Goal: Information Seeking & Learning: Learn about a topic

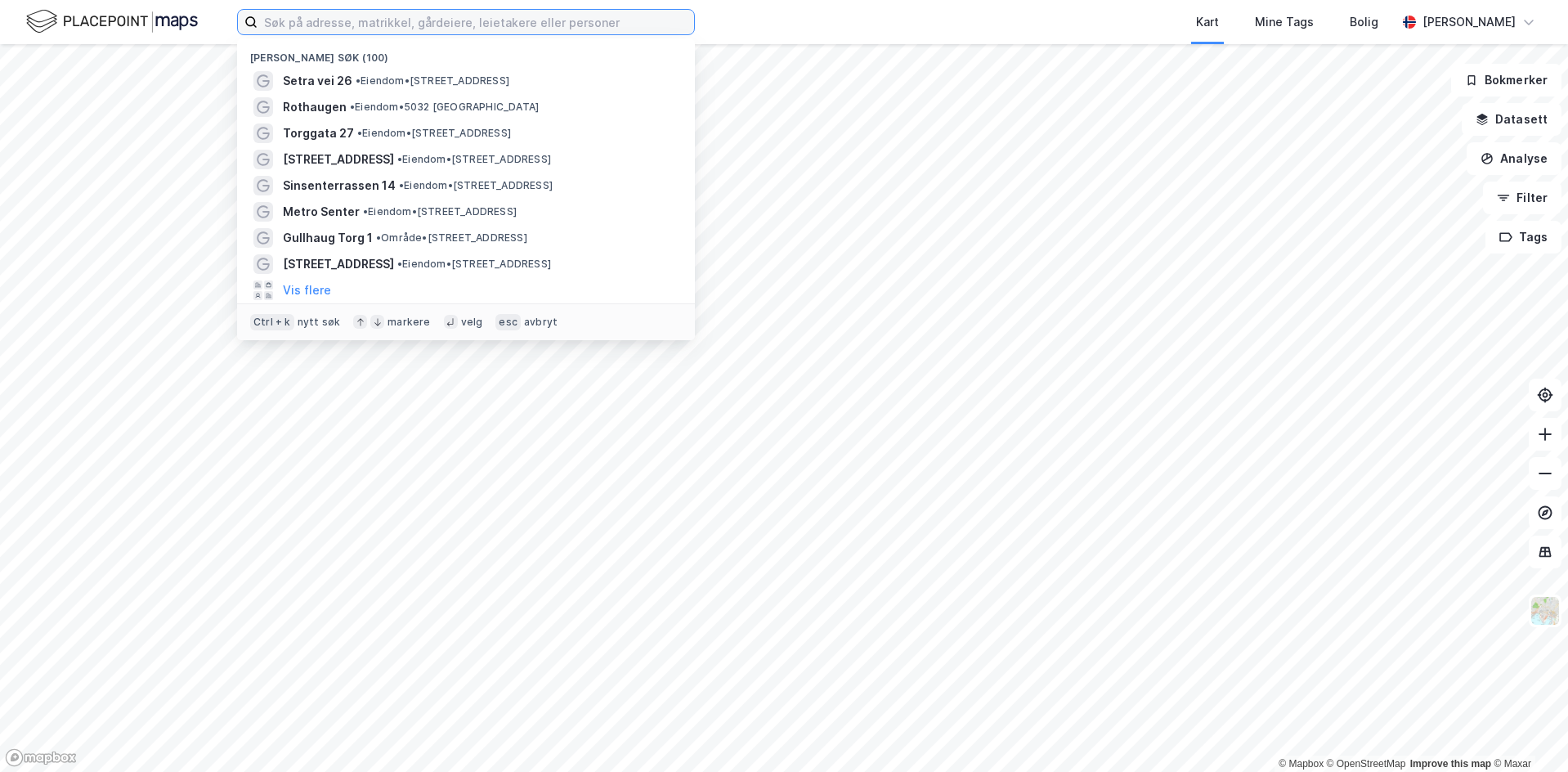
click at [534, 22] on input at bounding box center [476, 22] width 437 height 24
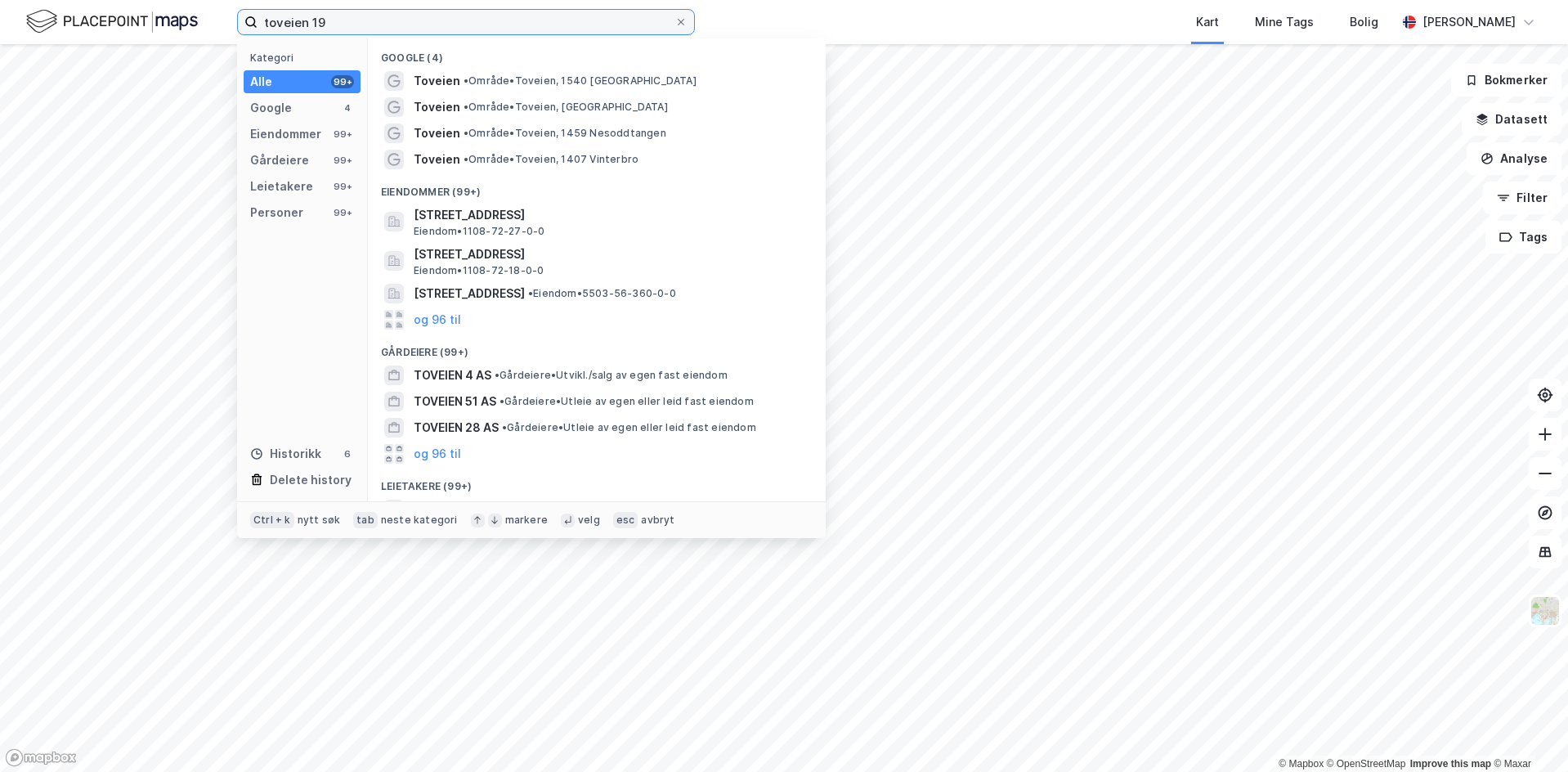
type input "toveien 19"
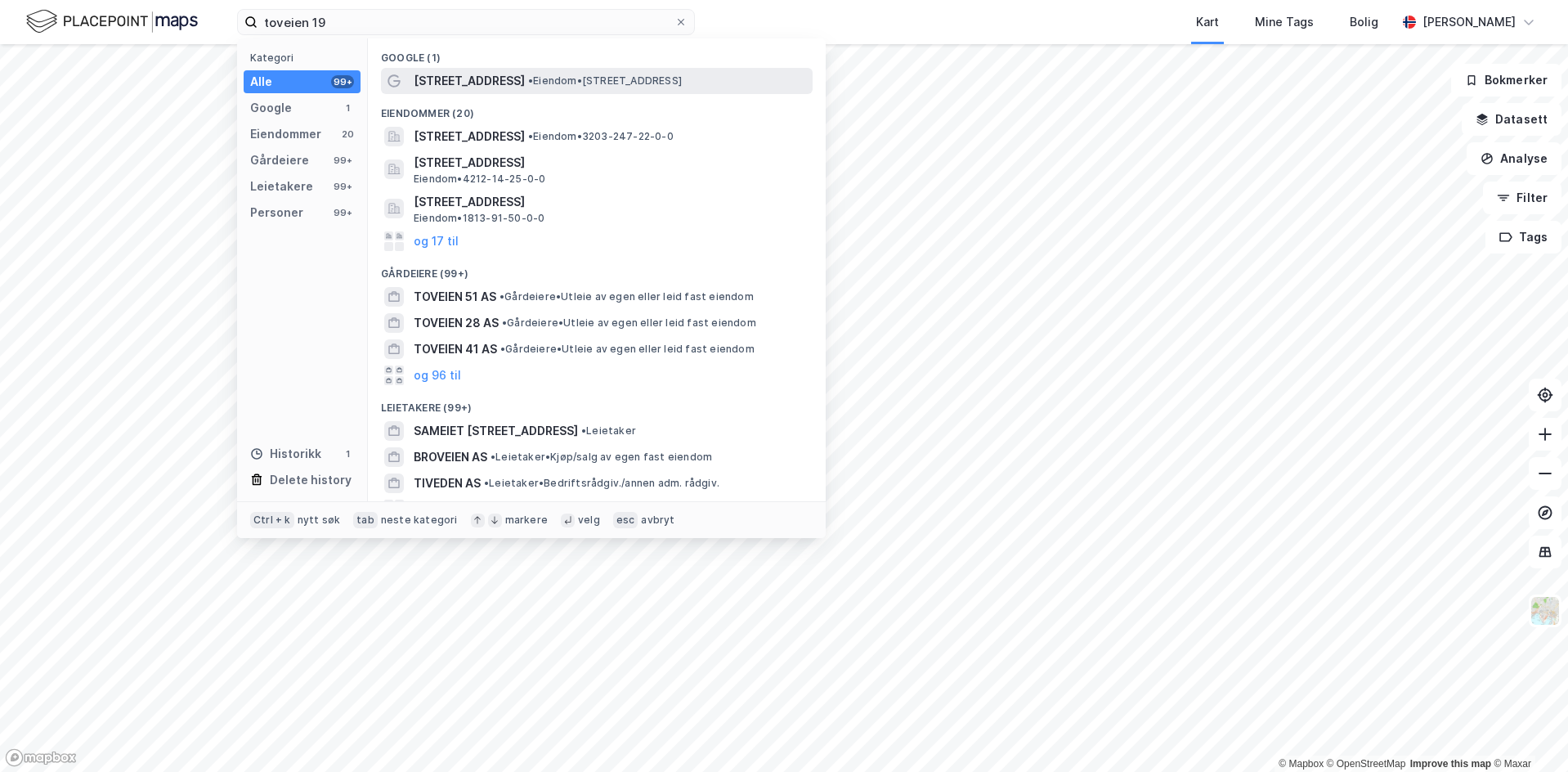
click at [420, 75] on span "Toveien 19" at bounding box center [469, 81] width 111 height 20
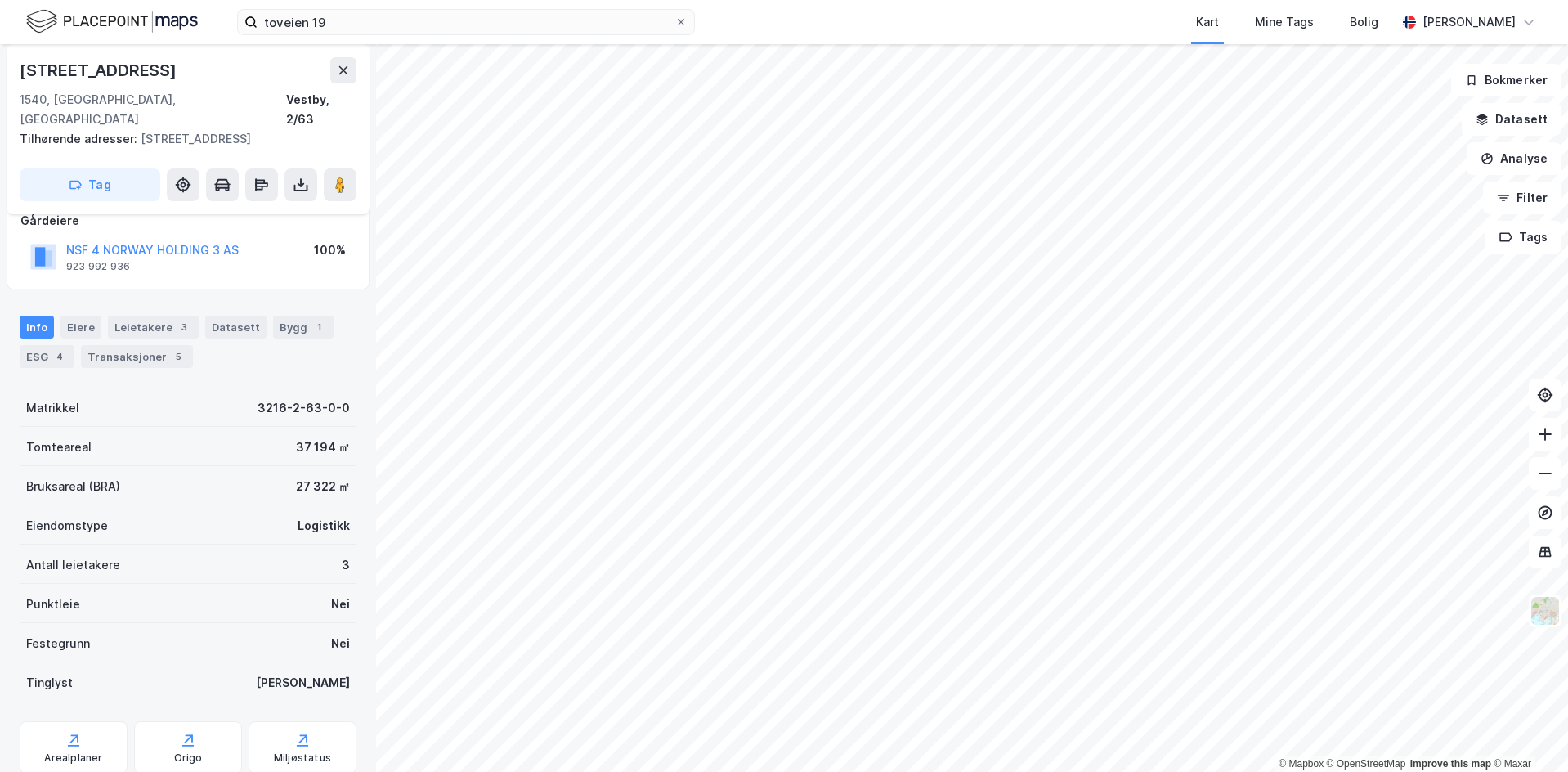
scroll to position [138, 0]
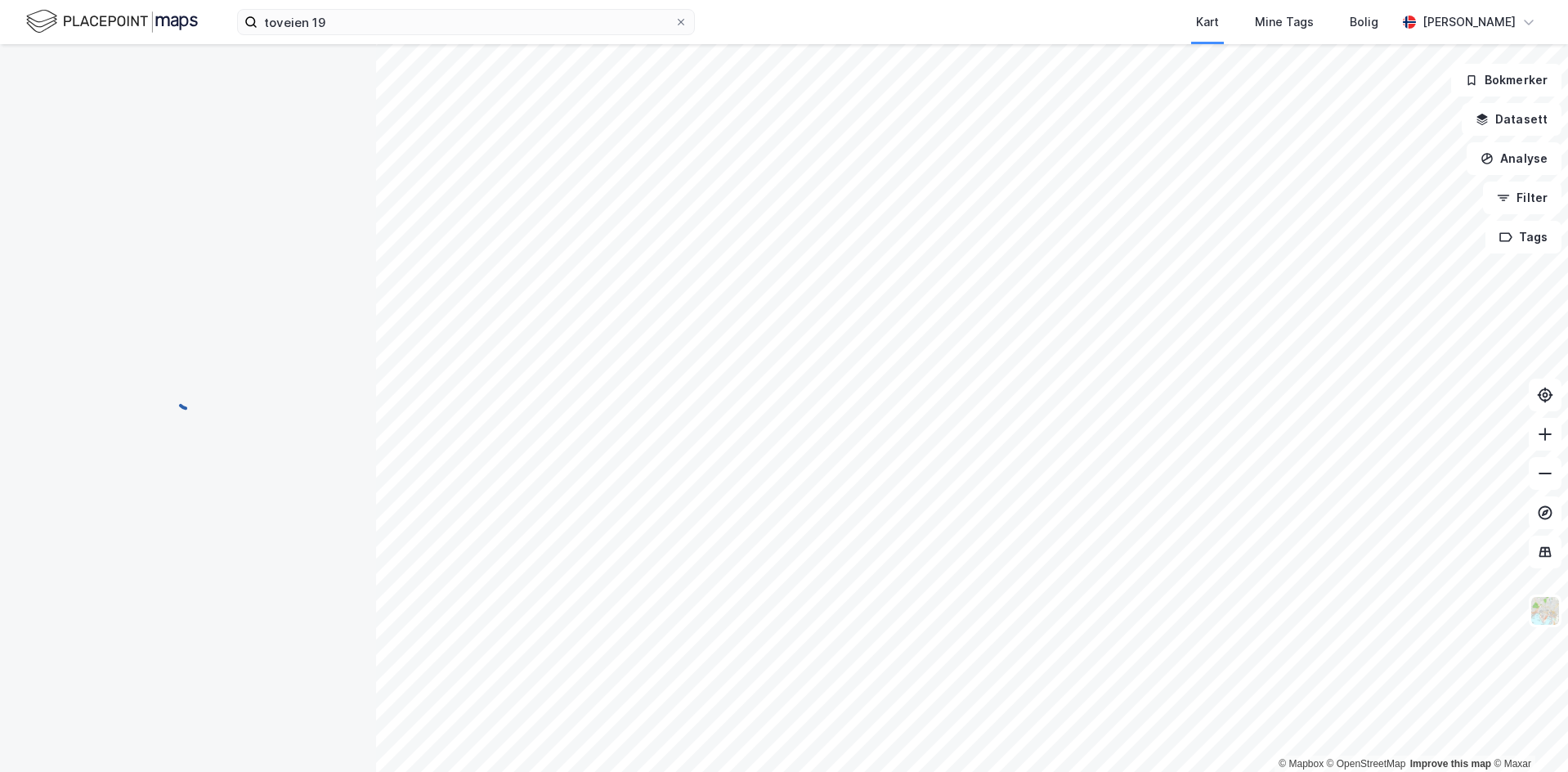
scroll to position [117, 0]
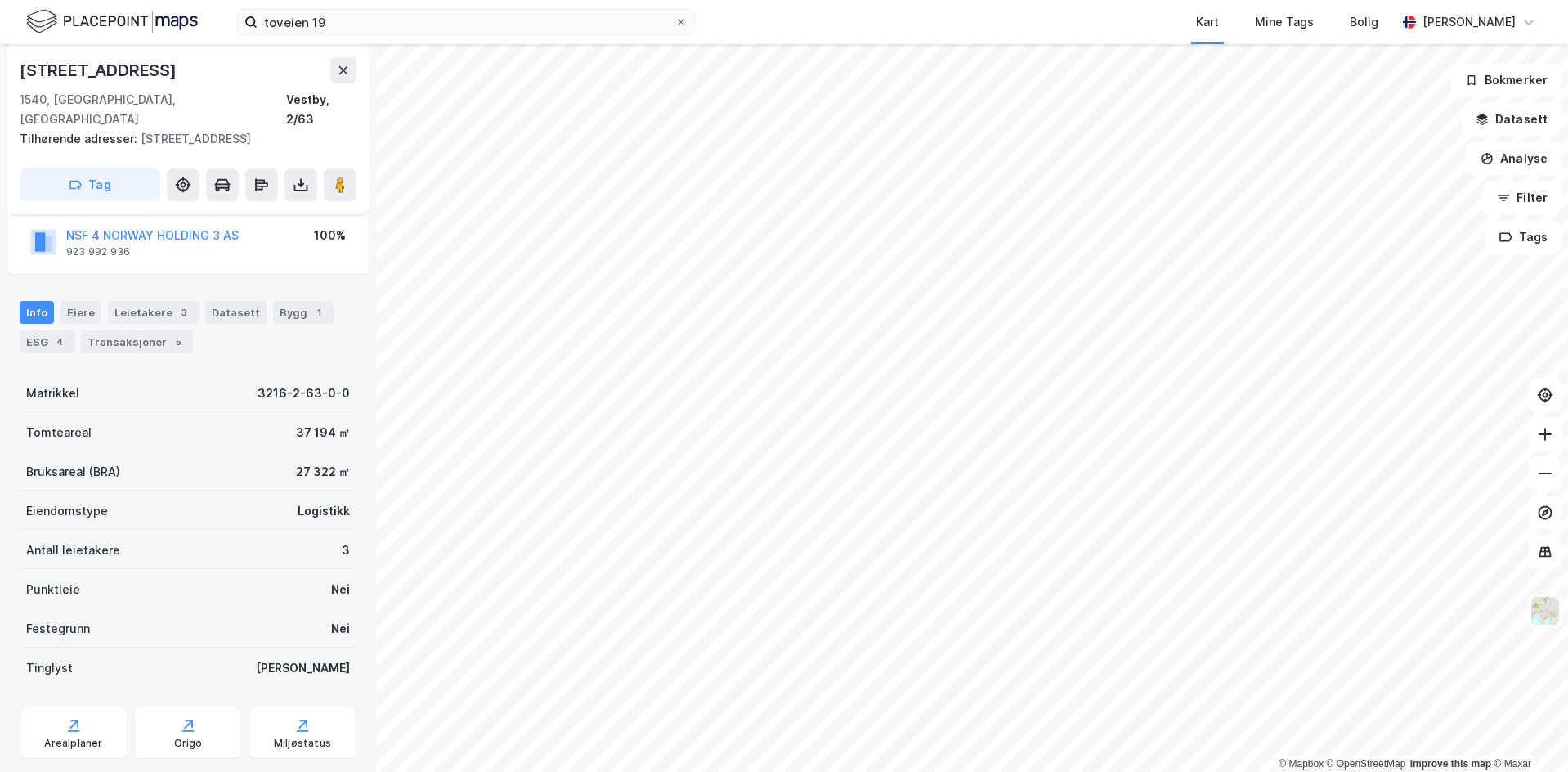
scroll to position [117, 0]
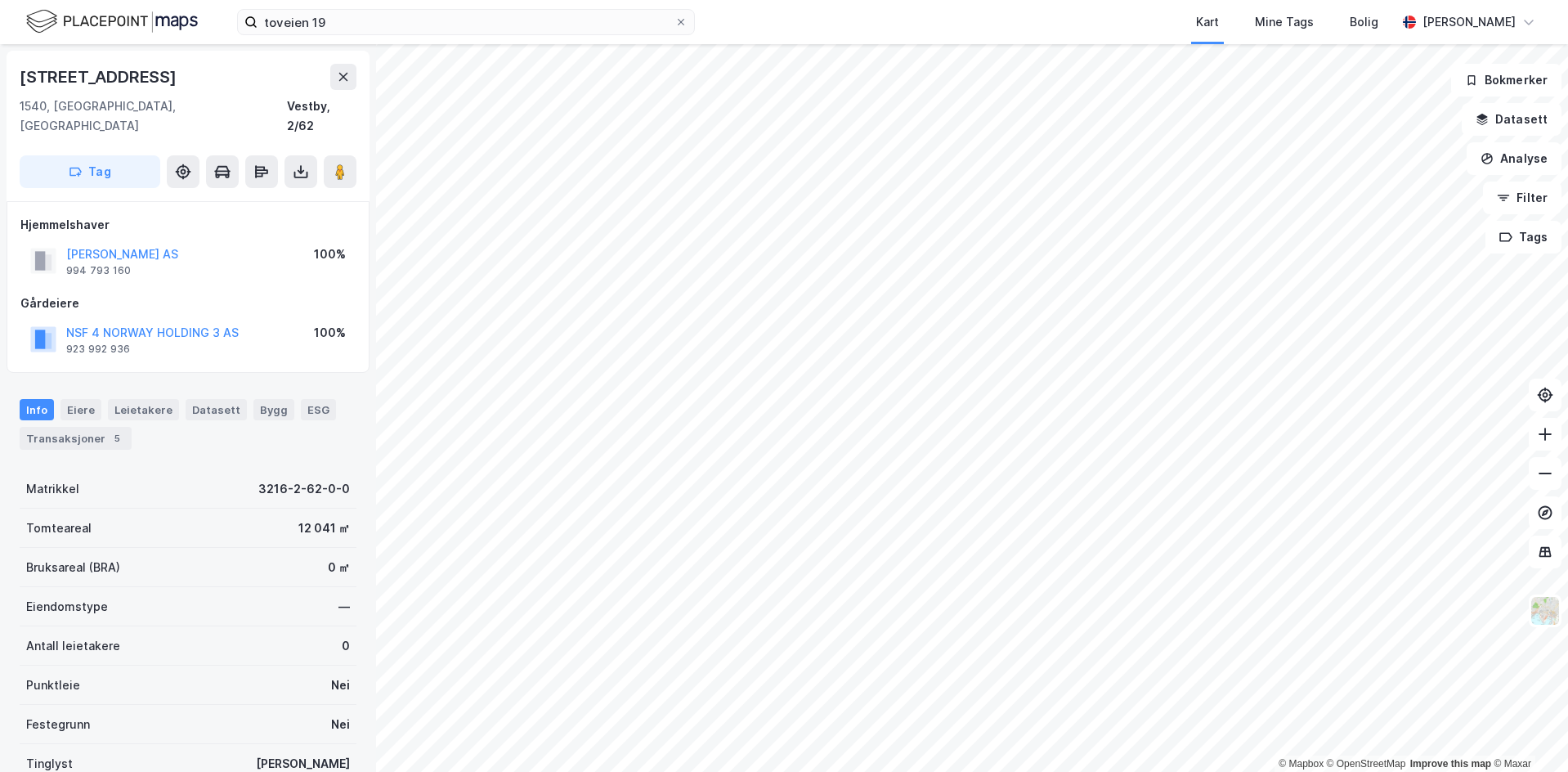
scroll to position [117, 0]
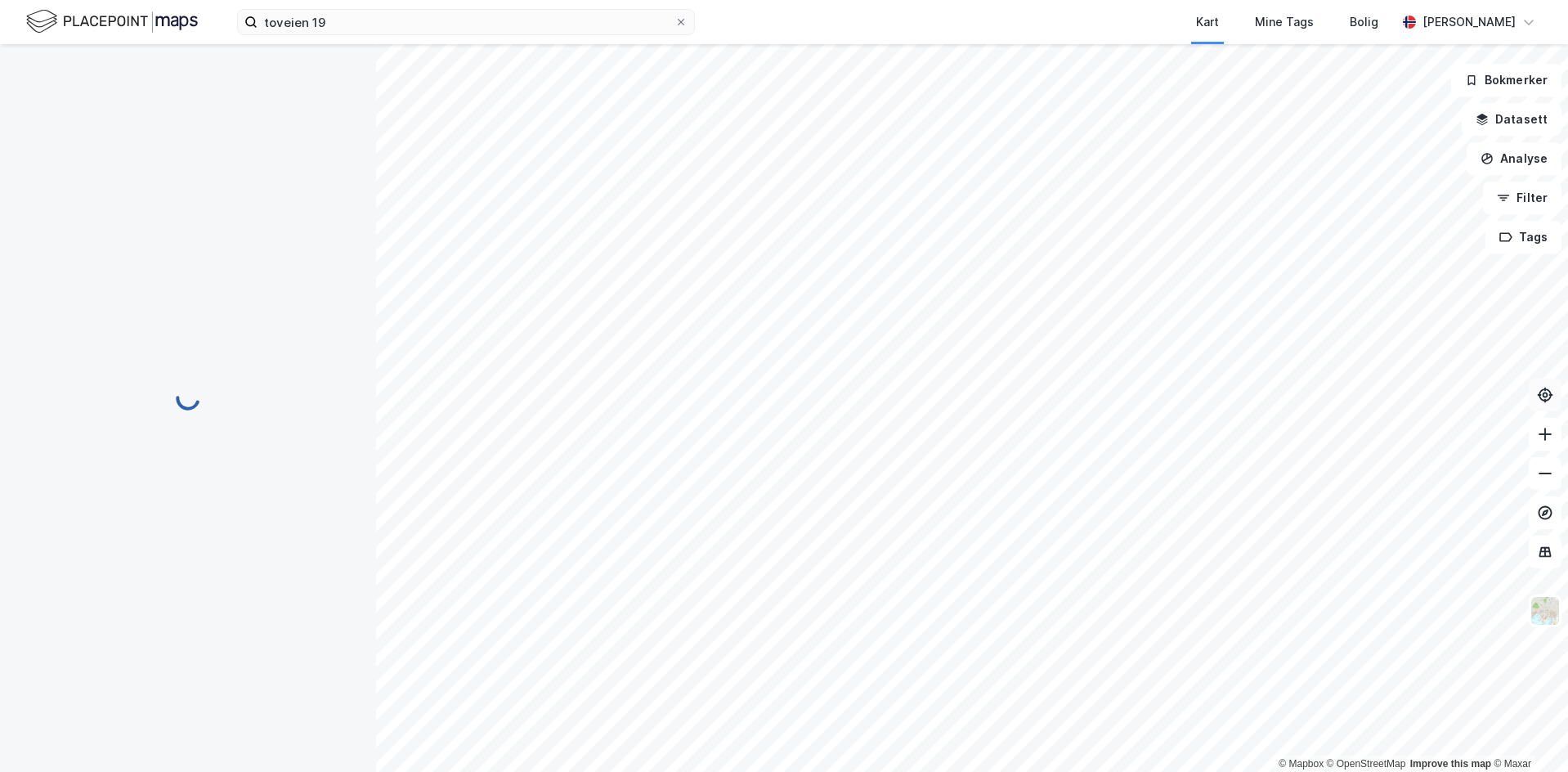
scroll to position [117, 0]
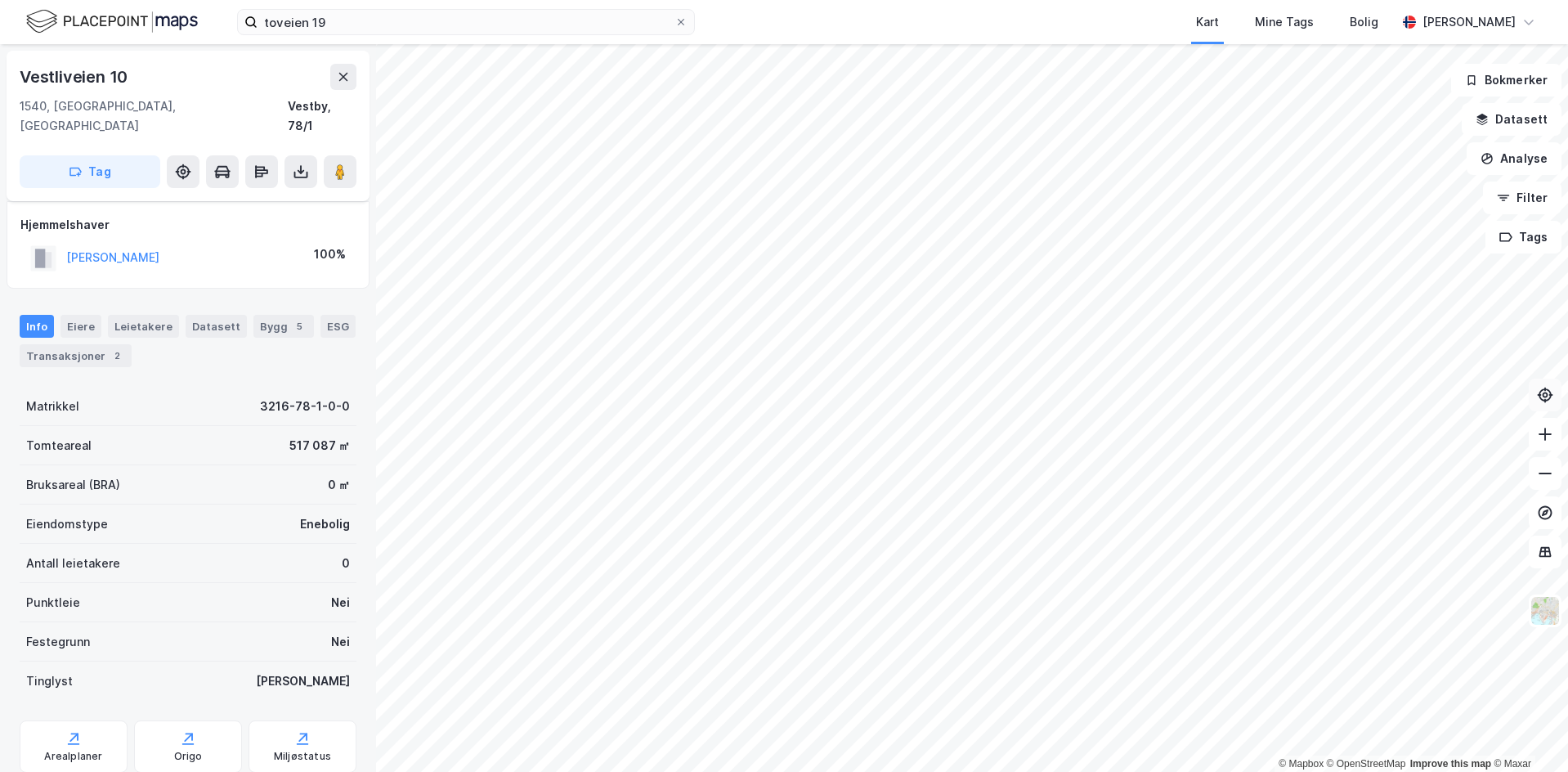
scroll to position [117, 0]
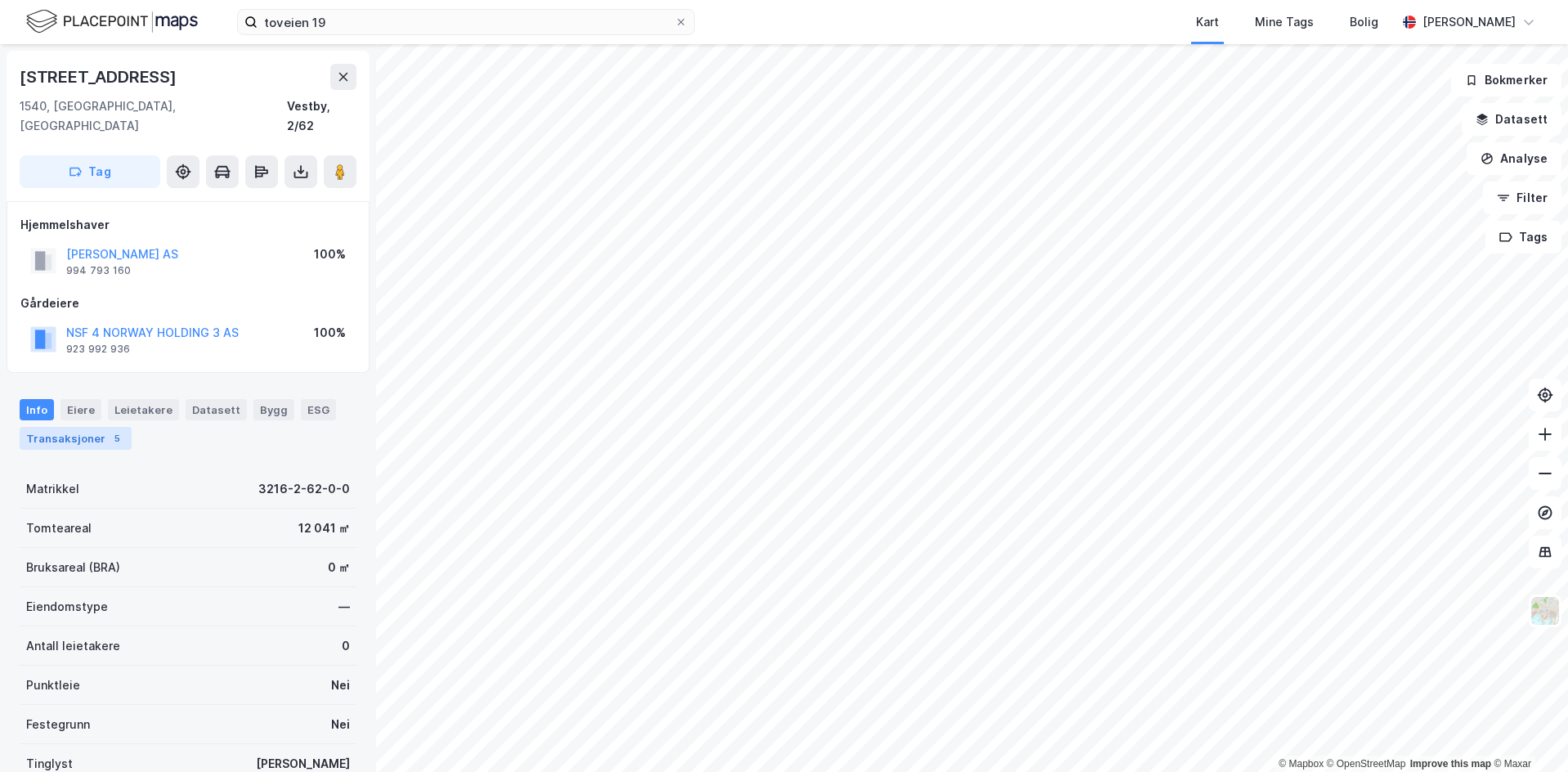
click at [91, 427] on div "Transaksjoner 5" at bounding box center [76, 438] width 112 height 23
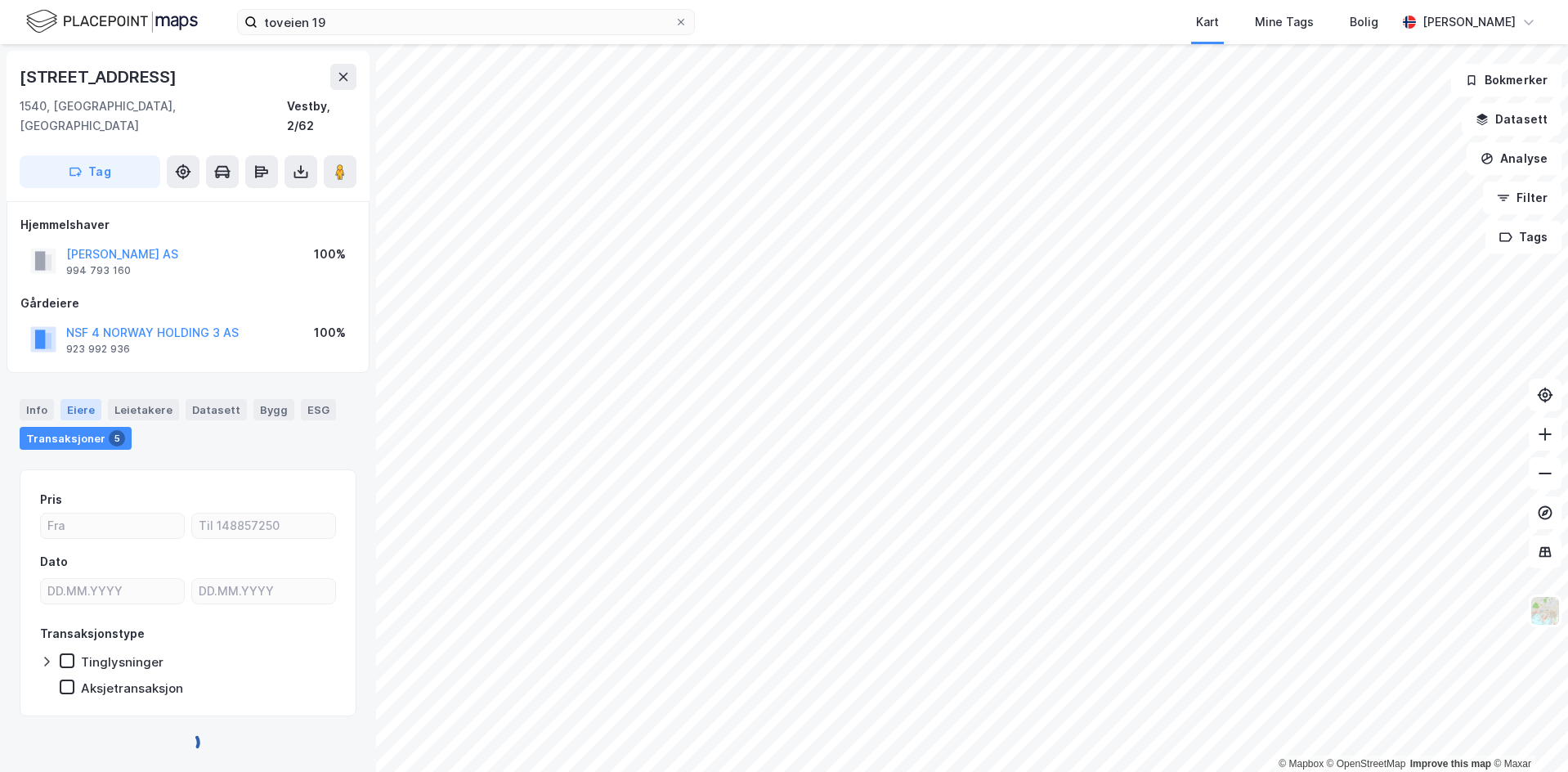
click at [93, 399] on div "Eiere" at bounding box center [80, 410] width 41 height 22
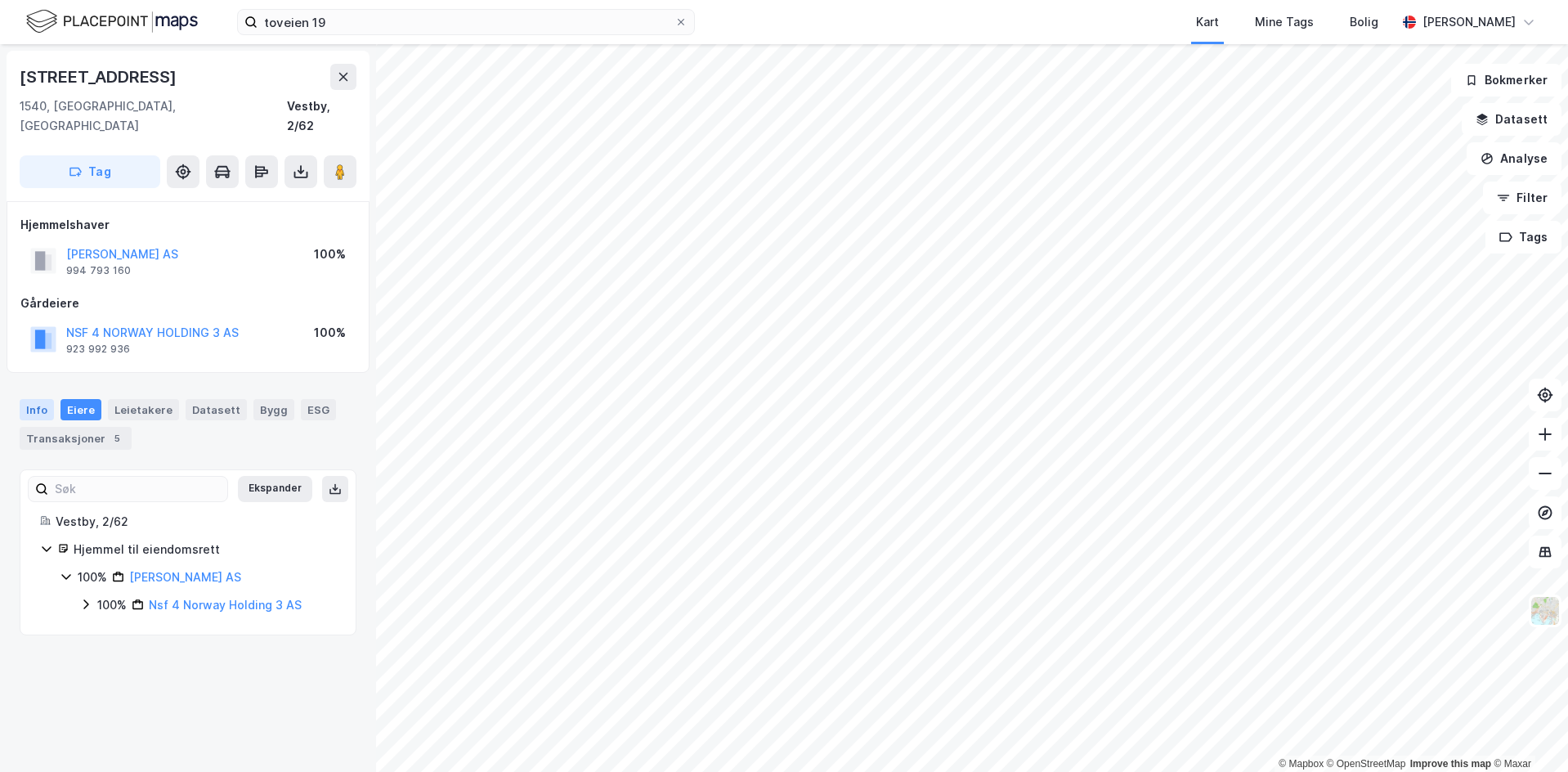
click at [37, 399] on div "Info" at bounding box center [37, 410] width 34 height 22
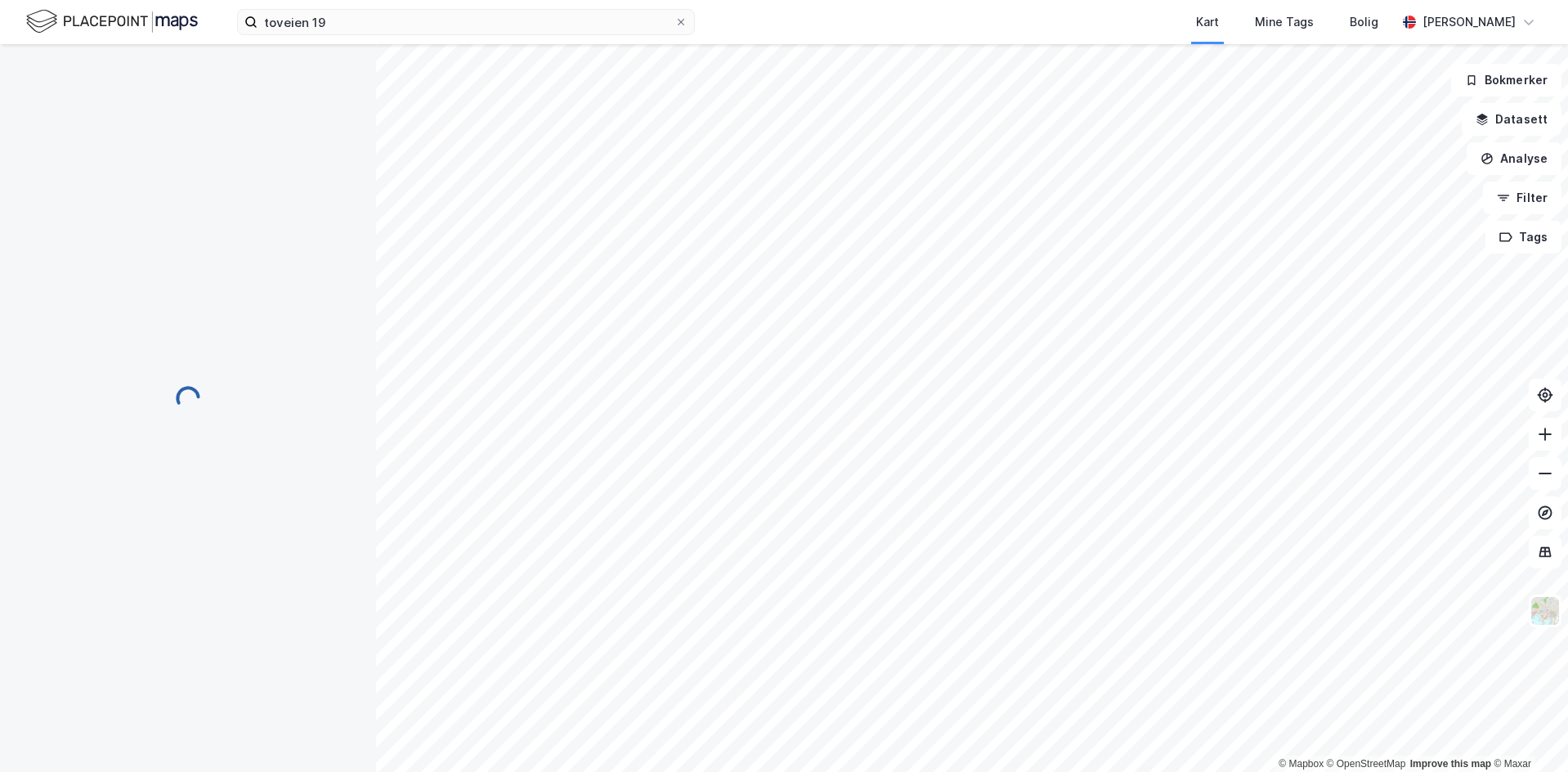
scroll to position [3, 0]
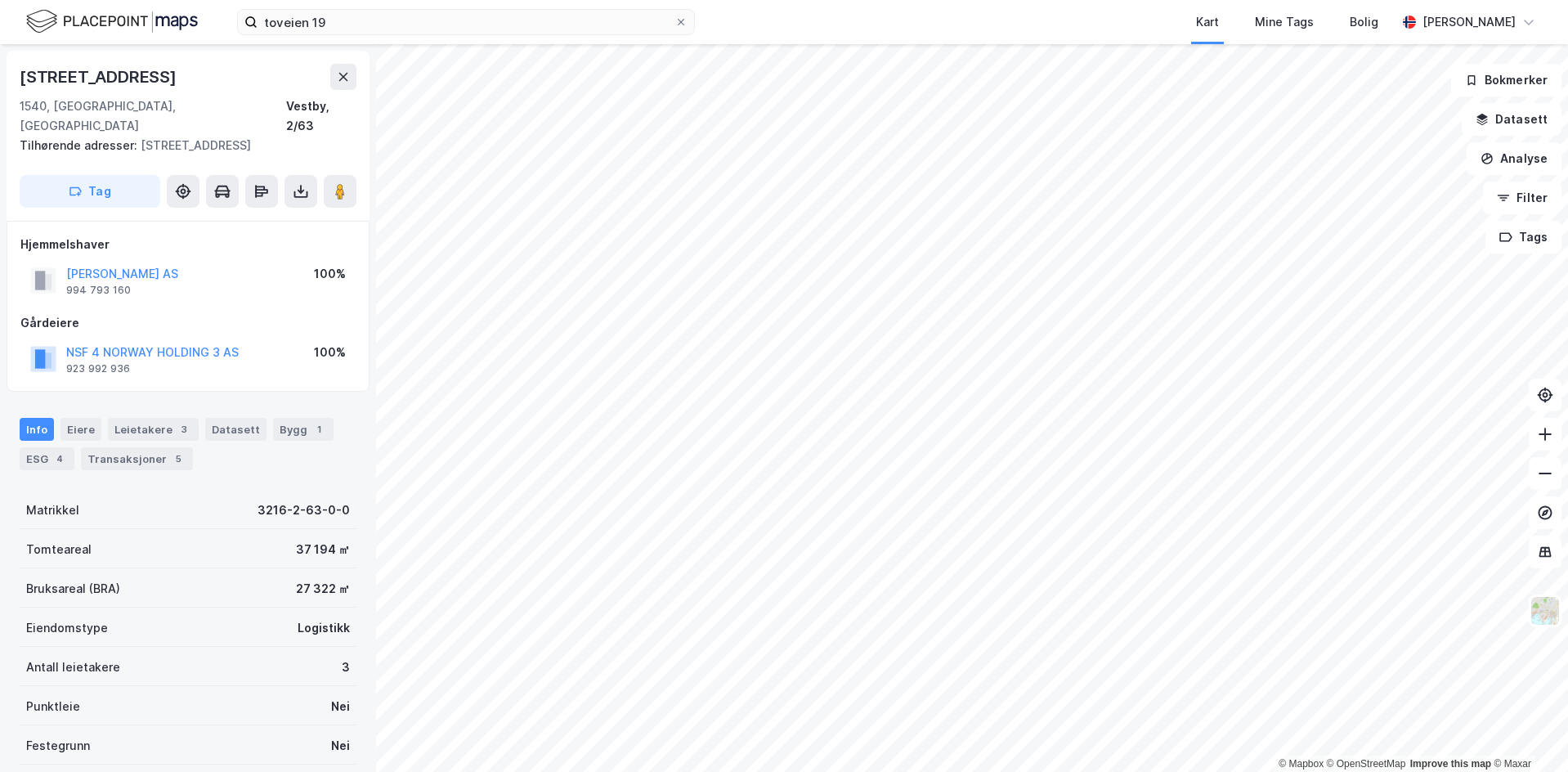
scroll to position [3, 0]
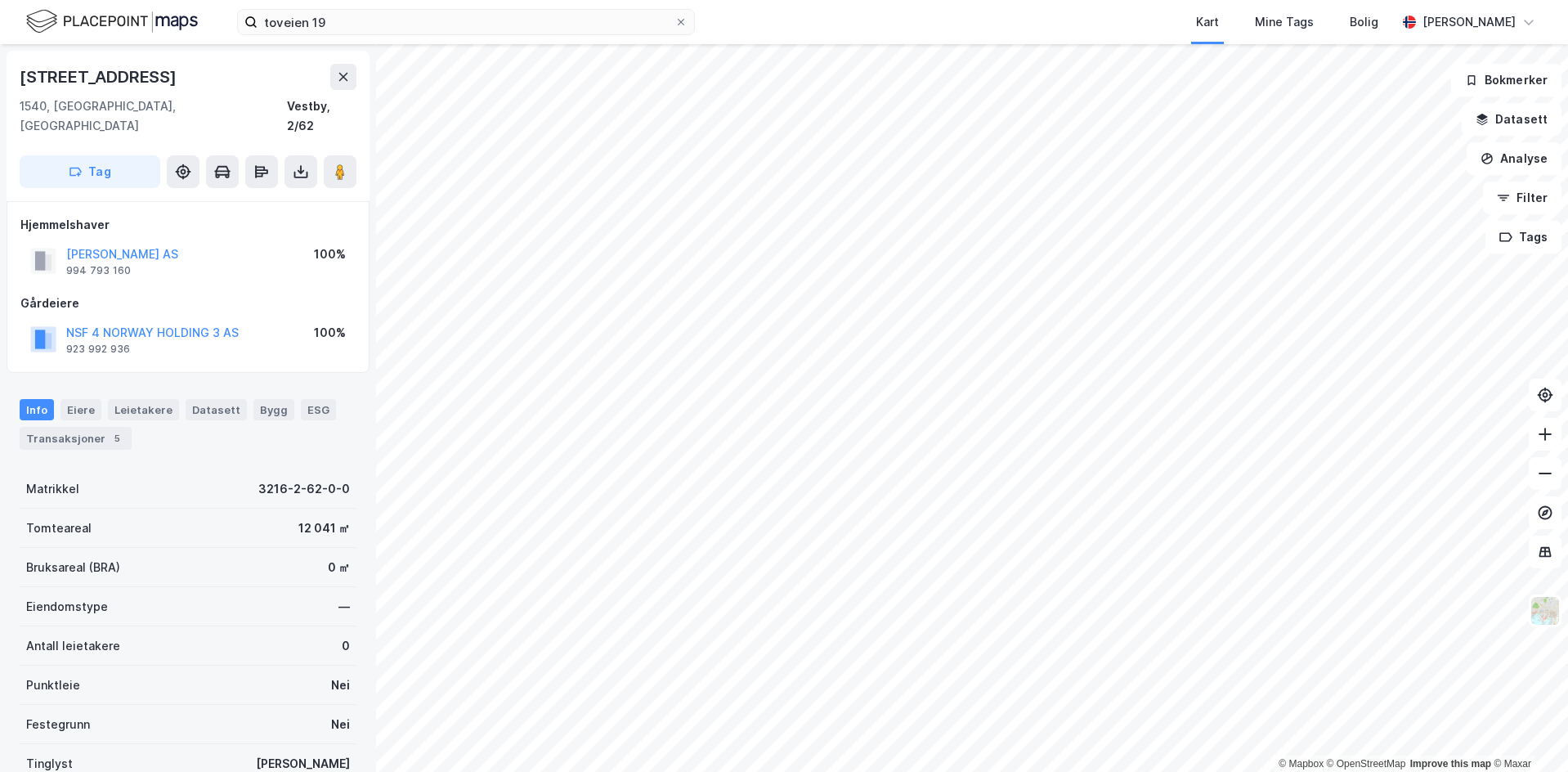
scroll to position [3, 0]
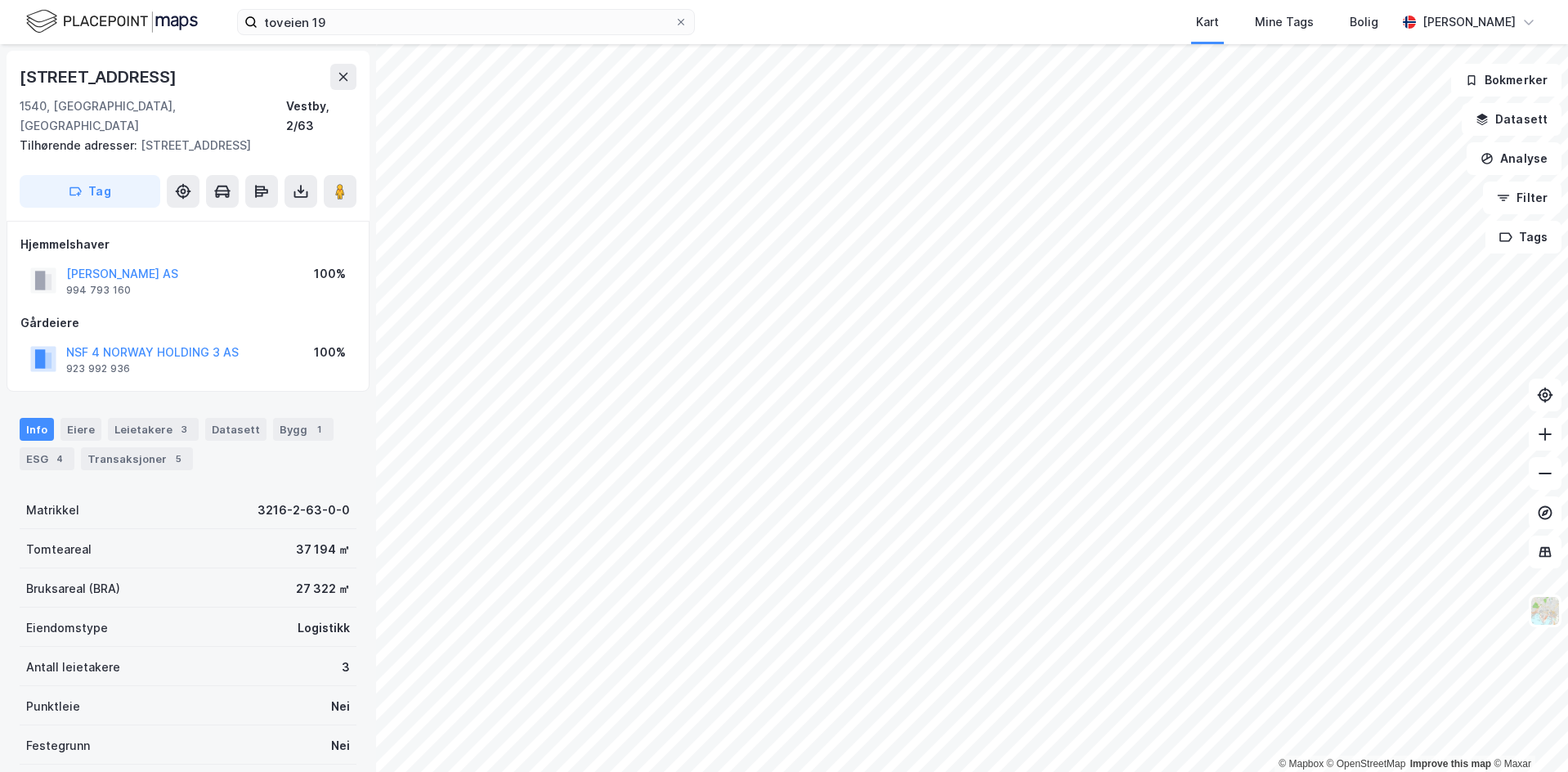
scroll to position [3, 0]
click at [231, 415] on div "Datasett" at bounding box center [236, 426] width 61 height 23
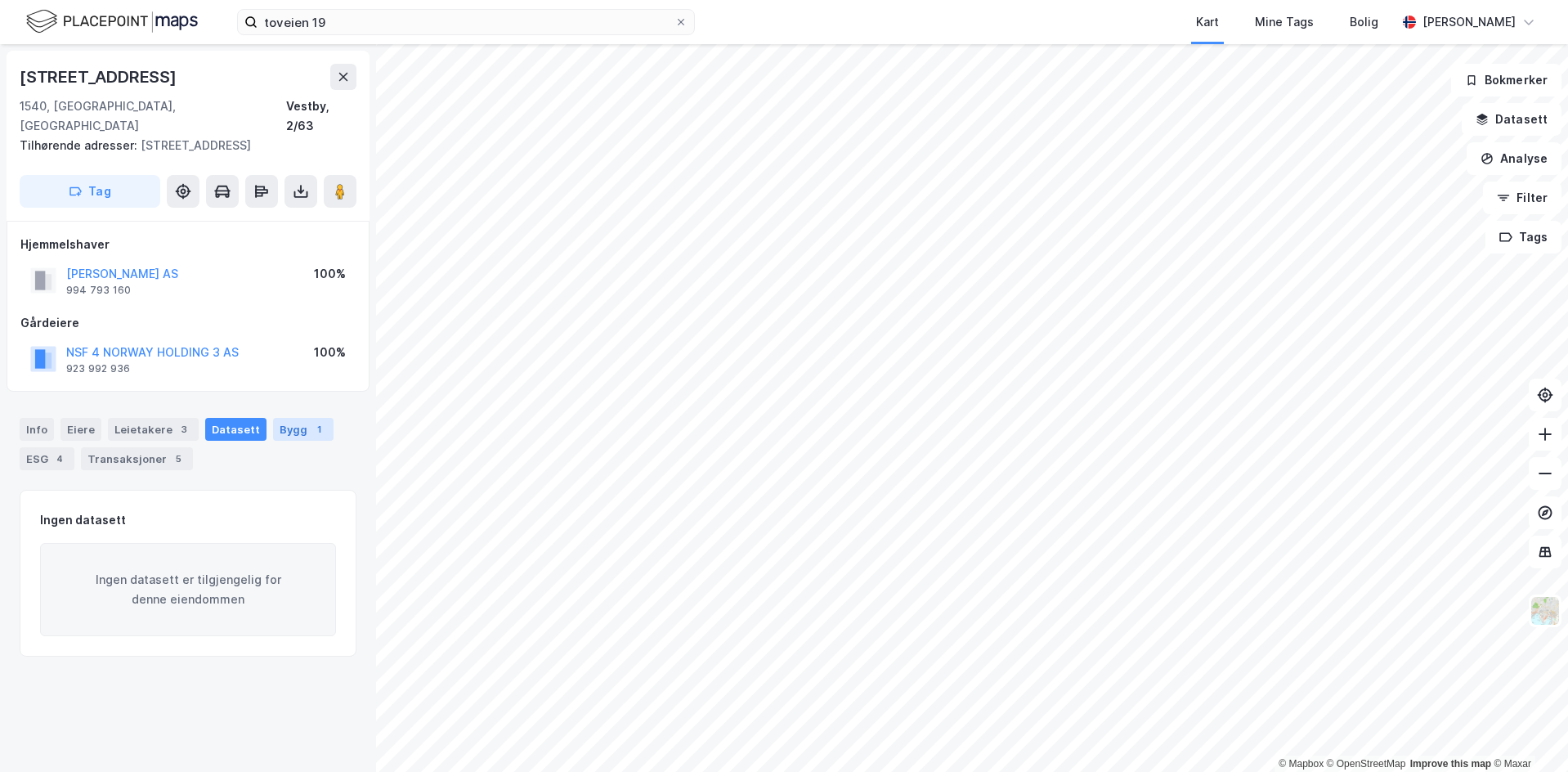
click at [292, 418] on div "Bygg 1" at bounding box center [303, 428] width 61 height 23
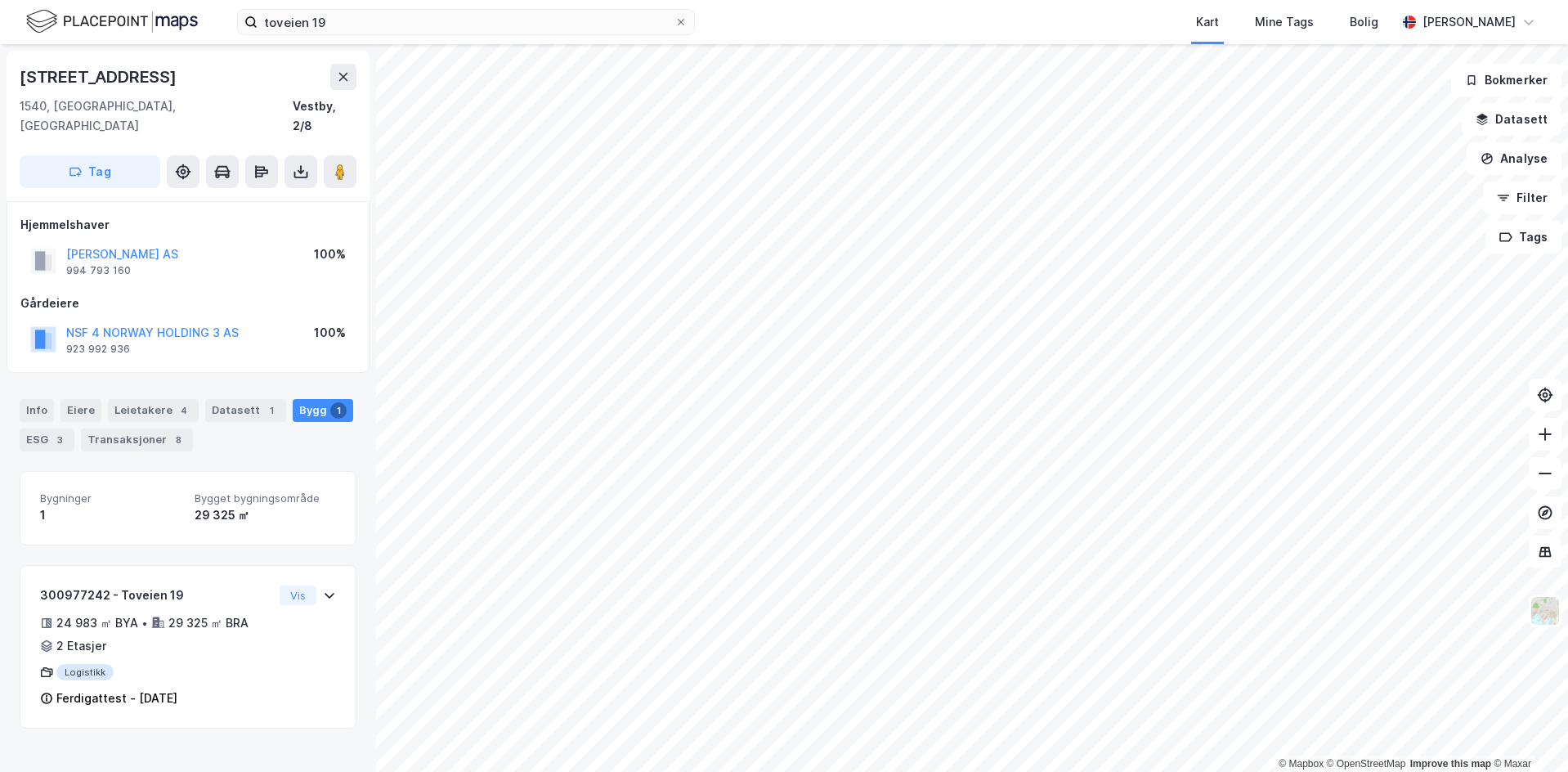
click at [53, 399] on div "Info Eiere Leietakere 4 Datasett 1 Bygg 1 ESG 3 Transaksjoner 8" at bounding box center [188, 425] width 337 height 52
click at [47, 399] on div "Info" at bounding box center [37, 410] width 34 height 23
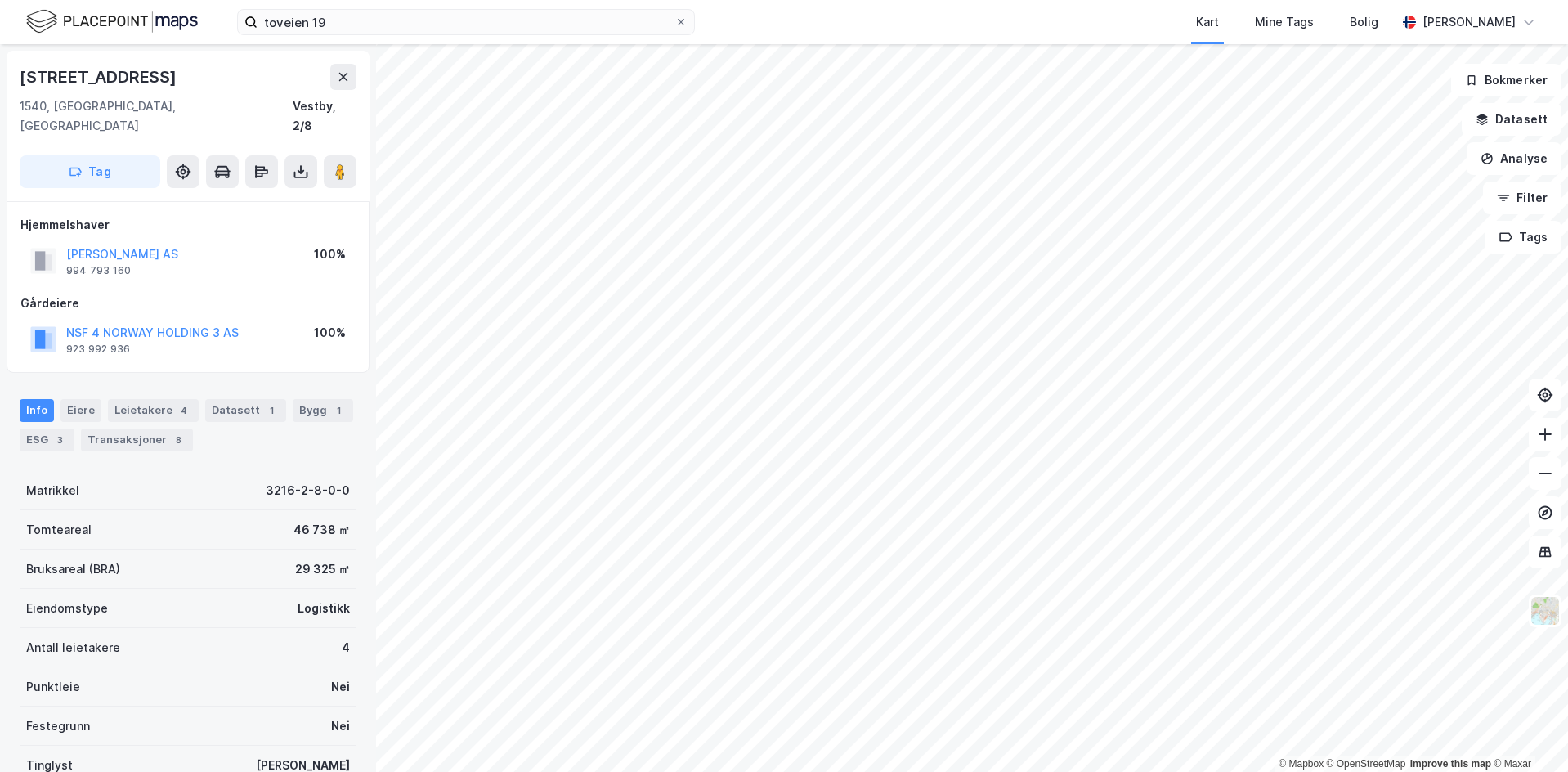
click at [432, 532] on div "© Mapbox © OpenStreetMap Improve this map © Maxar Toveien 19 1540, Vestby, Aker…" at bounding box center [784, 408] width 1568 height 728
click at [103, 601] on div "Eiendomstype Logistikk" at bounding box center [188, 607] width 337 height 39
drag, startPoint x: 231, startPoint y: 564, endPoint x: 249, endPoint y: 564, distance: 18.0
click at [241, 564] on div "Bruksareal (BRA) 29 325 ㎡" at bounding box center [188, 569] width 337 height 39
click at [313, 560] on div "Bruksareal (BRA) 29 325 ㎡" at bounding box center [188, 569] width 337 height 39
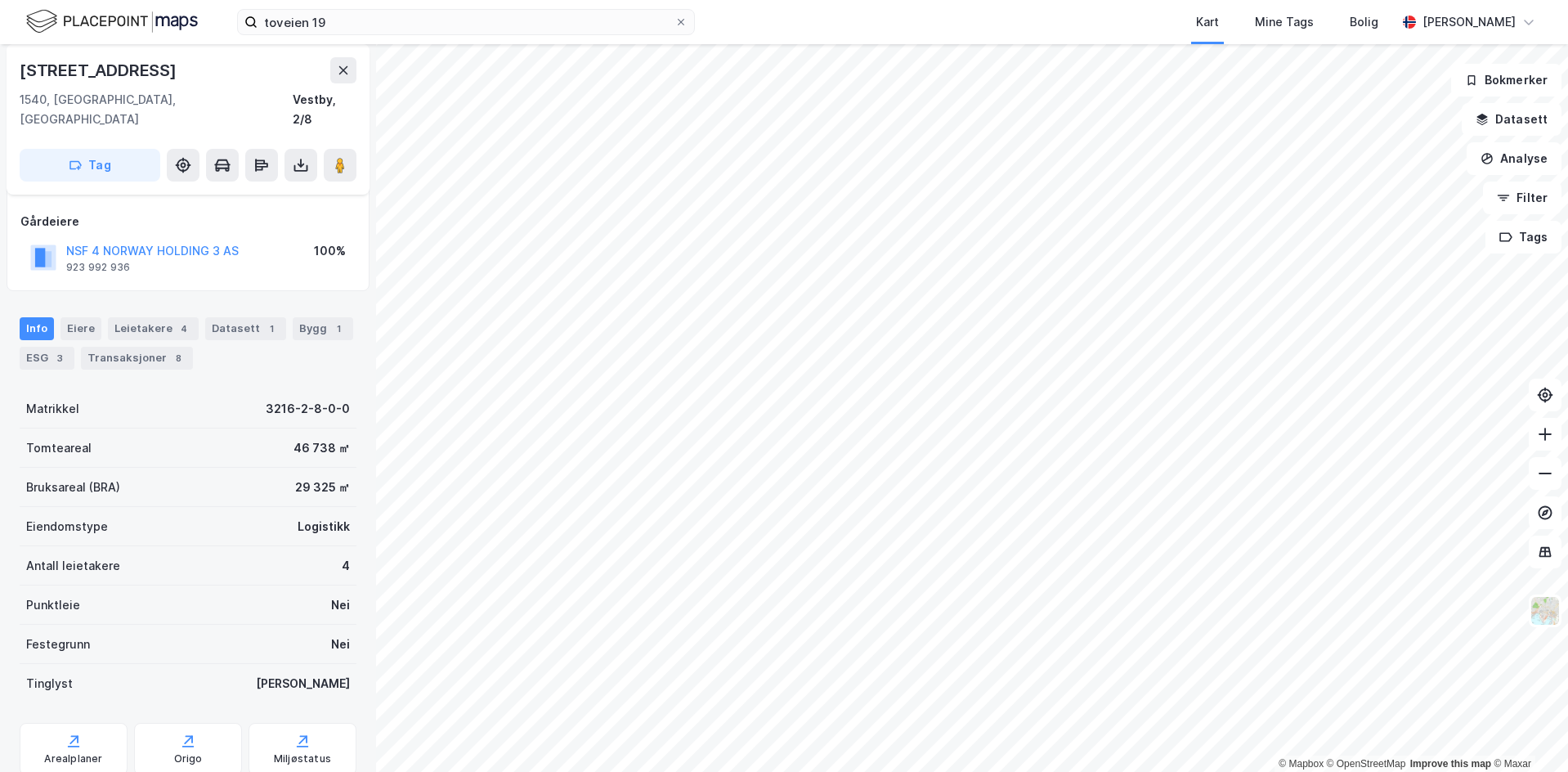
scroll to position [118, 0]
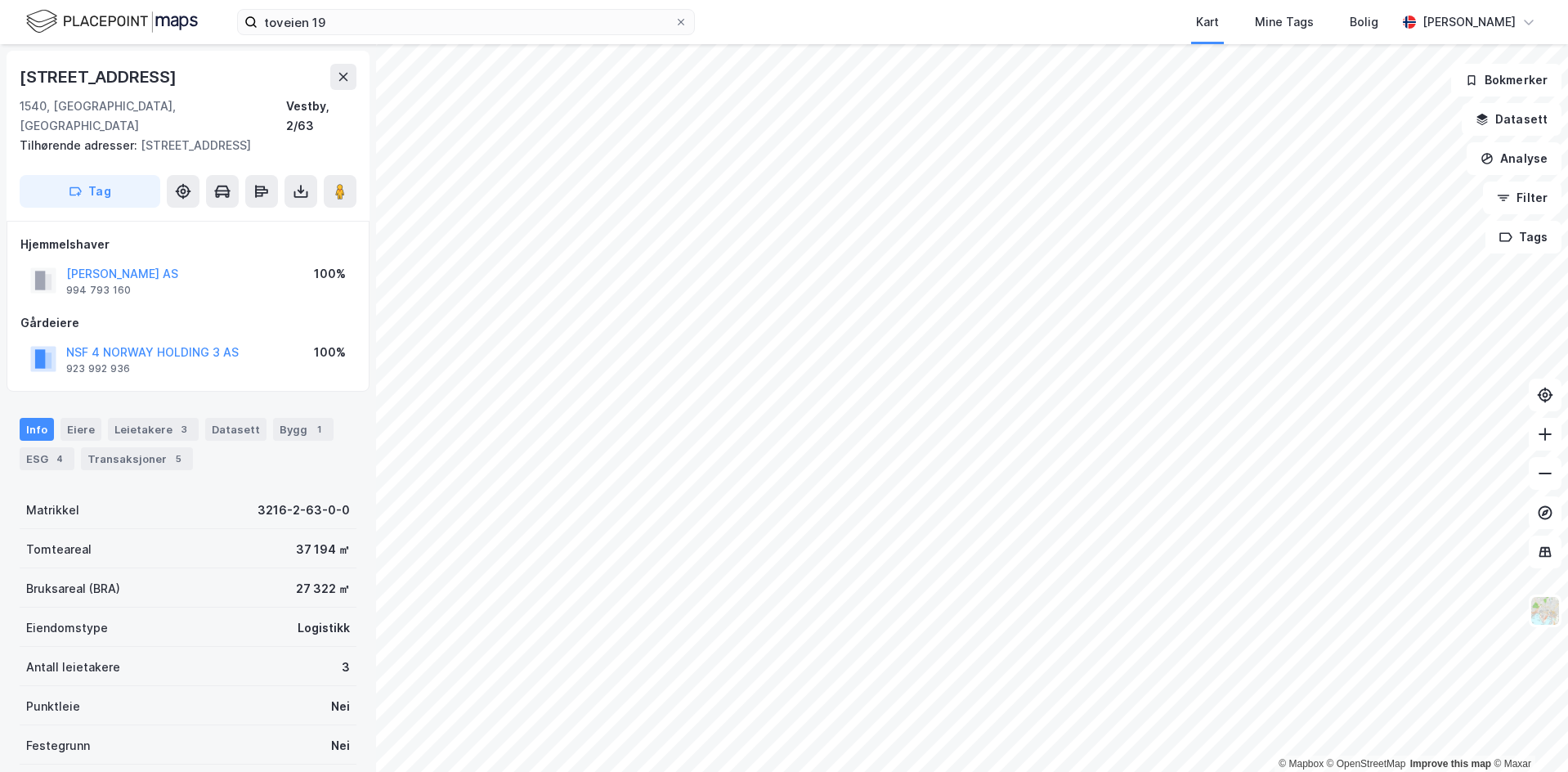
scroll to position [118, 0]
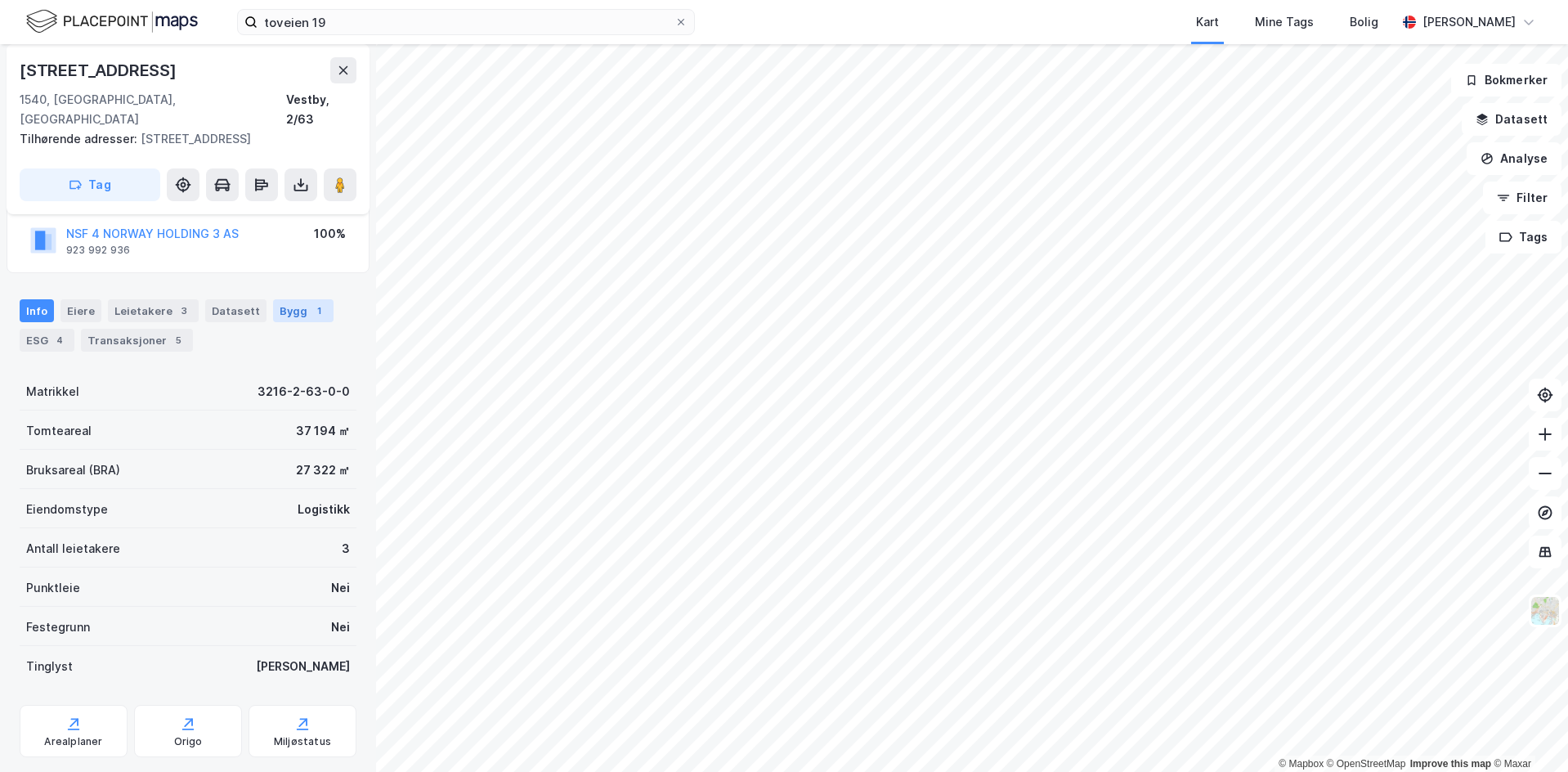
click at [307, 299] on div "Bygg 1" at bounding box center [303, 310] width 61 height 23
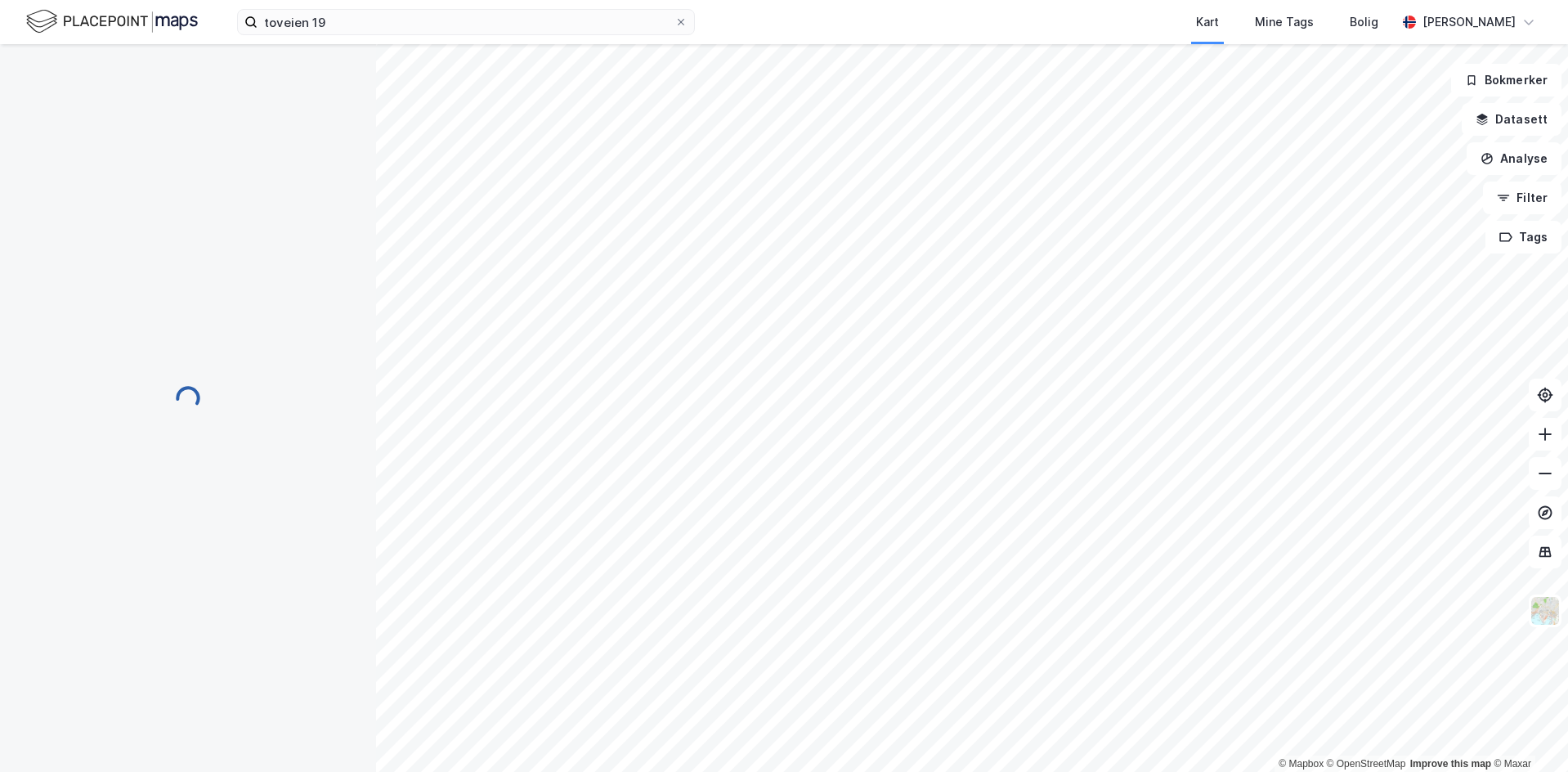
scroll to position [118, 0]
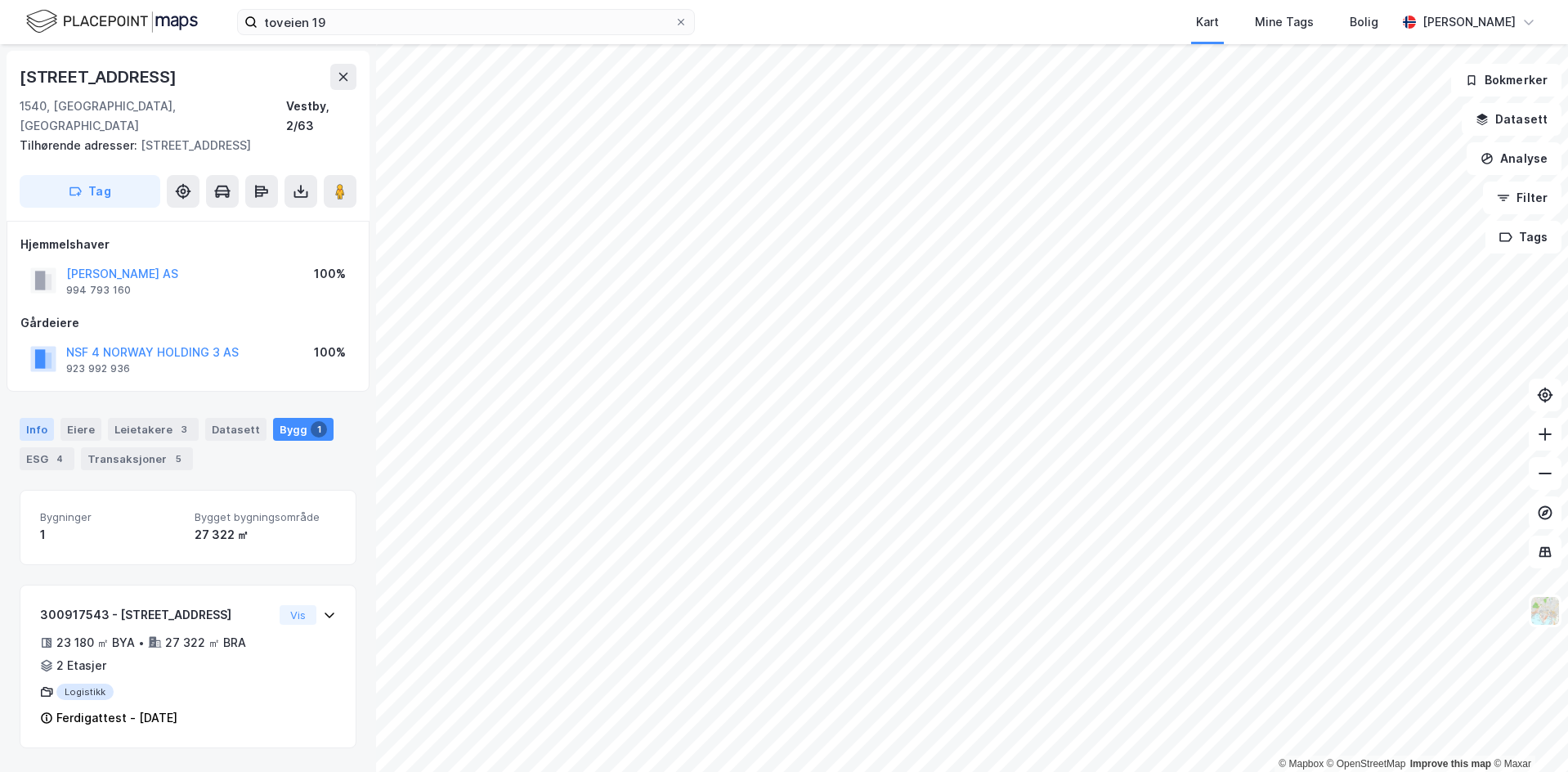
click at [30, 418] on div "Info" at bounding box center [37, 428] width 34 height 23
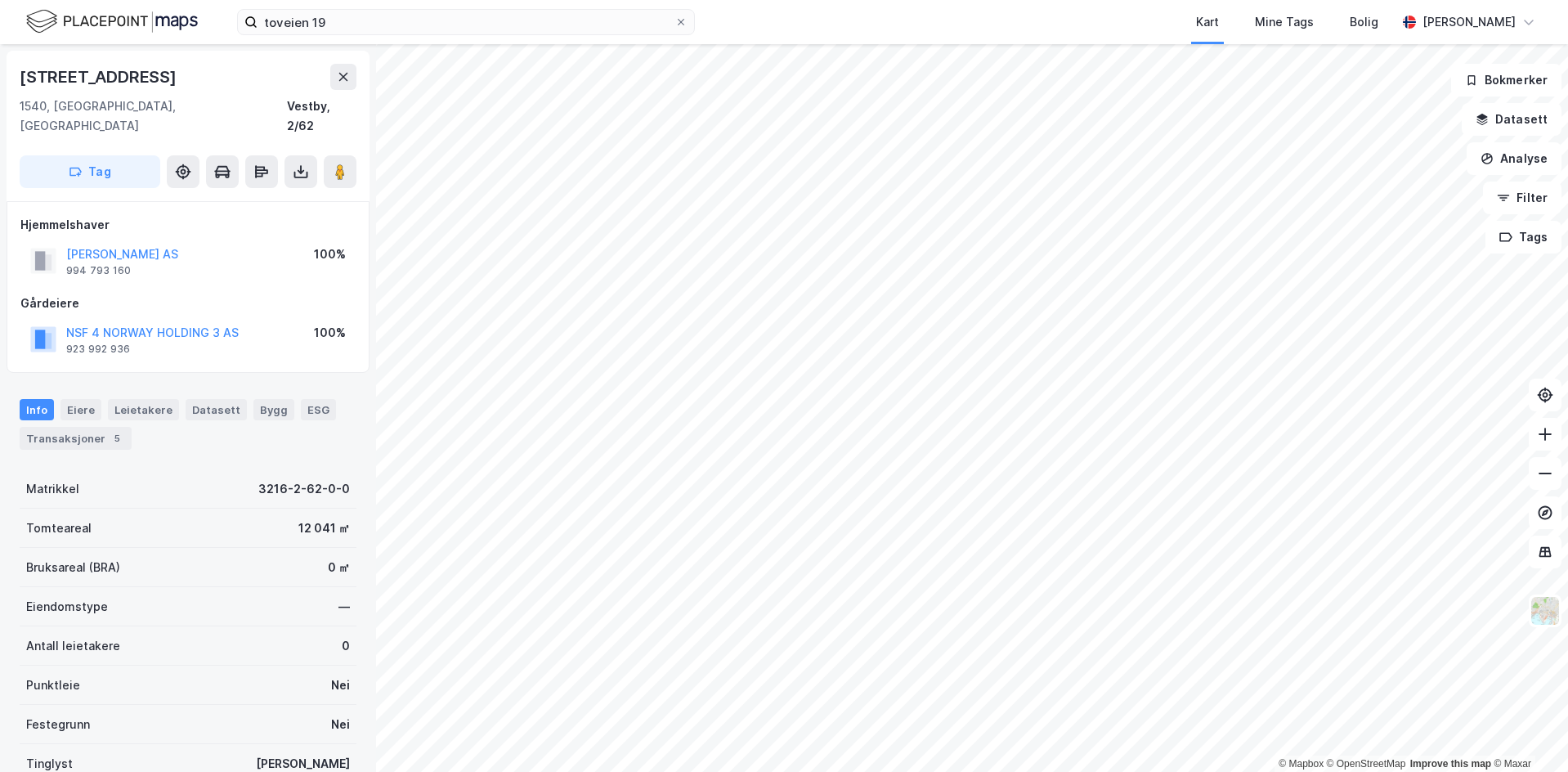
scroll to position [117, 0]
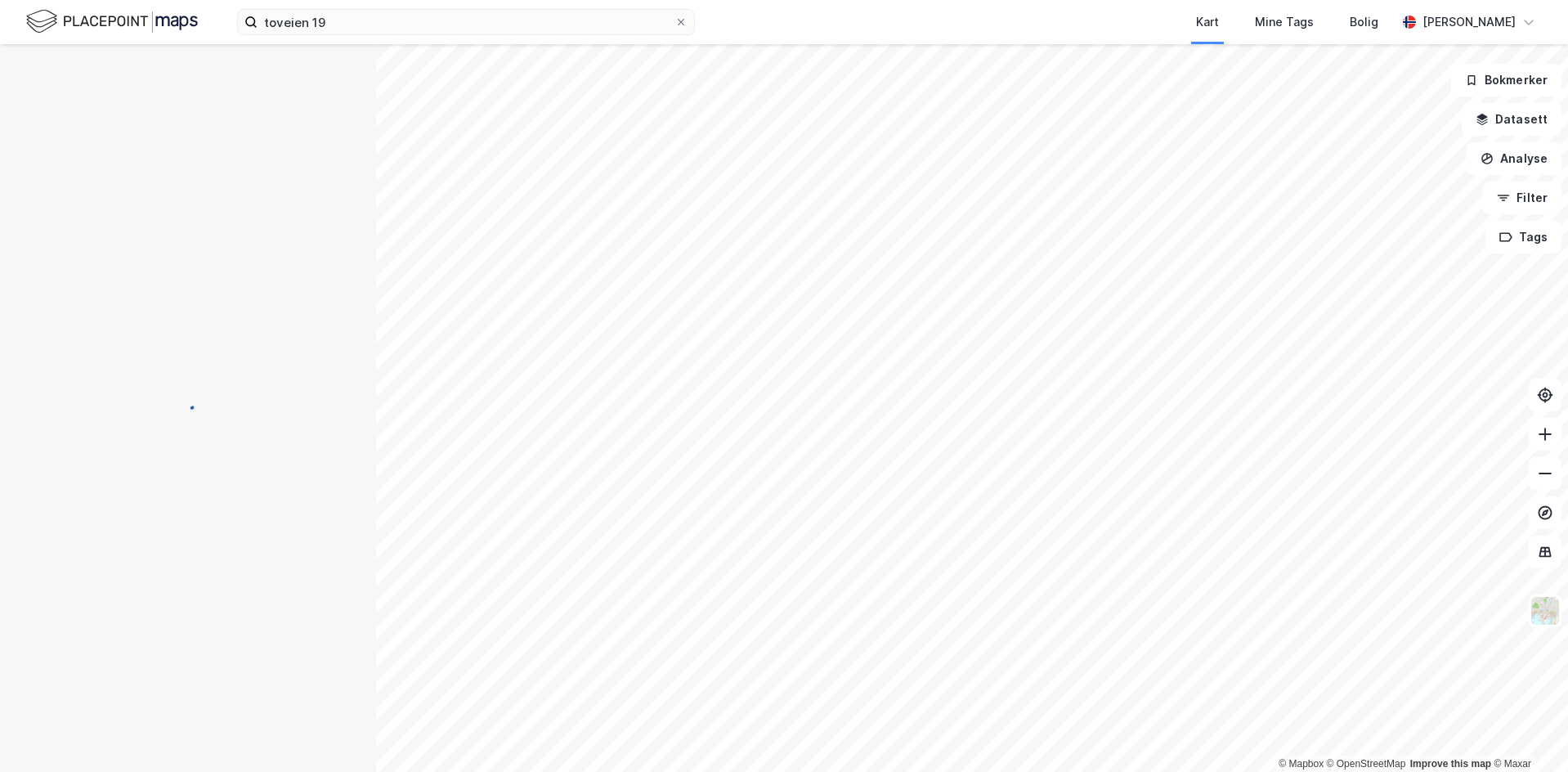
scroll to position [117, 0]
